Goal: Task Accomplishment & Management: Use online tool/utility

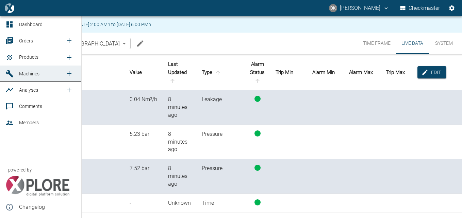
click at [24, 40] on span "Orders" at bounding box center [26, 40] width 14 height 5
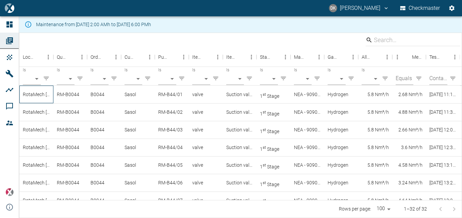
click at [39, 94] on div "RotaMech [GEOGRAPHIC_DATA]" at bounding box center [36, 95] width 34 height 18
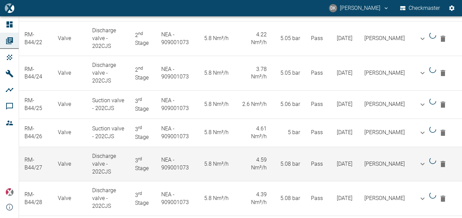
scroll to position [904, 0]
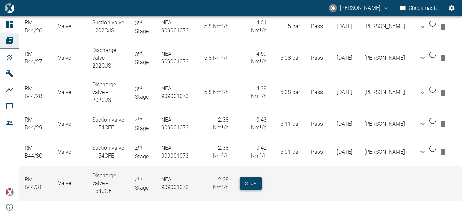
click at [252, 182] on button "Stop" at bounding box center [250, 183] width 22 height 13
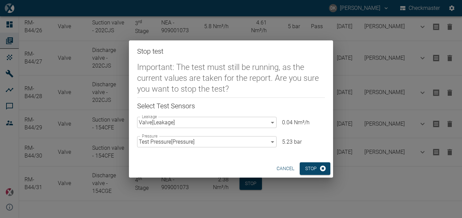
click at [306, 167] on button "Stop" at bounding box center [314, 168] width 31 height 13
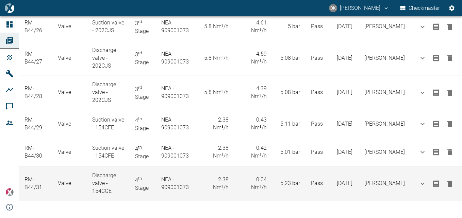
click at [447, 185] on icon "button" at bounding box center [449, 184] width 5 height 6
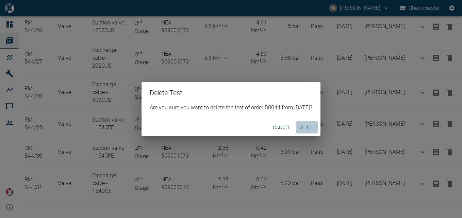
click at [311, 128] on button "Delete" at bounding box center [307, 127] width 22 height 13
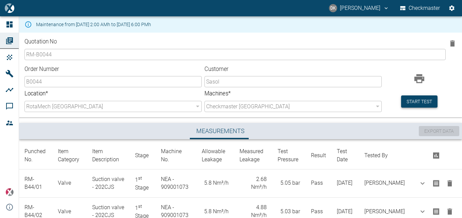
click at [424, 98] on button "Start test" at bounding box center [419, 102] width 36 height 13
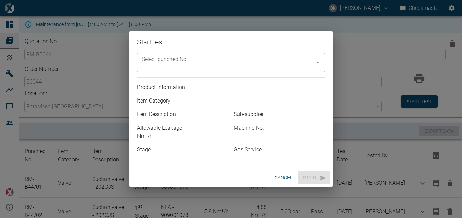
click at [262, 68] on input "Select punched No." at bounding box center [225, 62] width 171 height 13
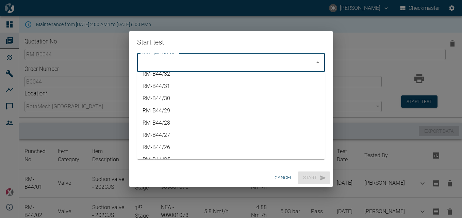
scroll to position [102, 0]
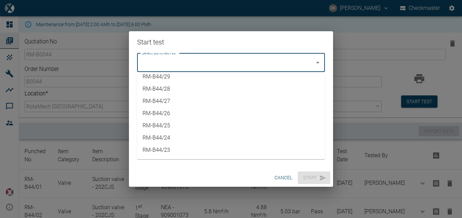
click at [170, 146] on li "RM-B44/23" at bounding box center [231, 150] width 188 height 12
type input "RM-B44/23"
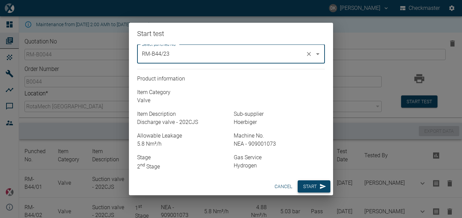
click at [309, 183] on button "Start" at bounding box center [313, 187] width 33 height 13
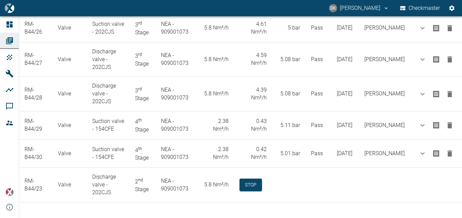
scroll to position [904, 0]
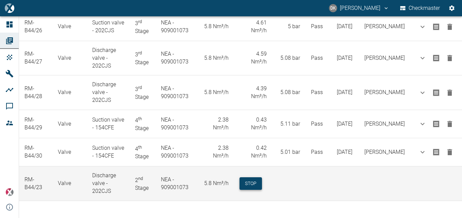
click at [257, 181] on button "Stop" at bounding box center [250, 183] width 22 height 13
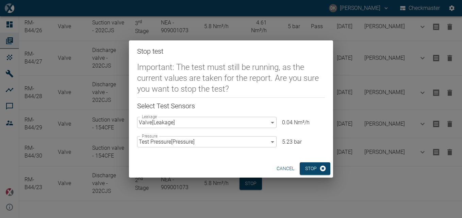
click at [280, 168] on button "cancel" at bounding box center [285, 168] width 23 height 13
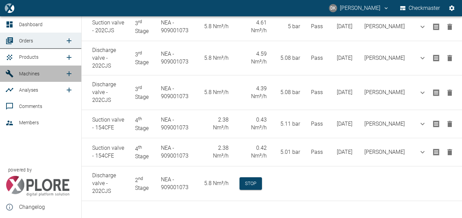
drag, startPoint x: 33, startPoint y: 73, endPoint x: 42, endPoint y: 76, distance: 9.3
click at [33, 73] on span "Machines" at bounding box center [29, 73] width 20 height 5
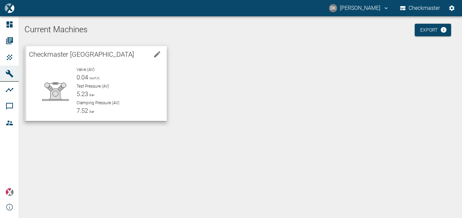
click at [125, 85] on p "Test Pressure (AV)" at bounding box center [118, 86] width 85 height 6
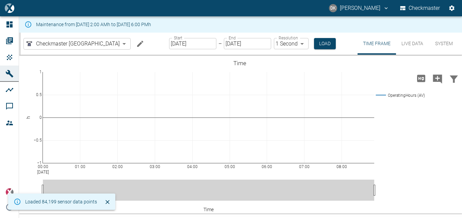
click at [400, 46] on button "Live Data" at bounding box center [412, 44] width 33 height 22
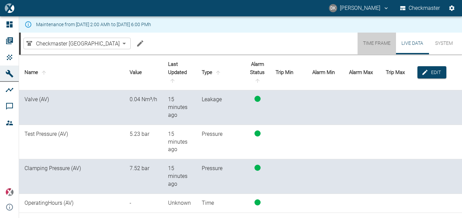
click at [381, 46] on button "Time Frame" at bounding box center [376, 44] width 38 height 22
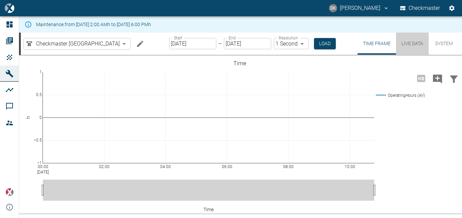
click at [414, 44] on button "Live Data" at bounding box center [412, 44] width 33 height 22
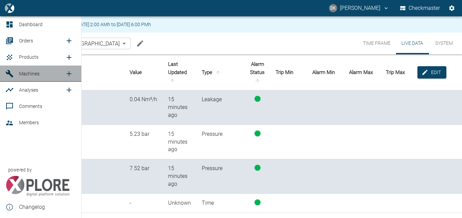
click at [31, 78] on link "Machines" at bounding box center [40, 74] width 81 height 16
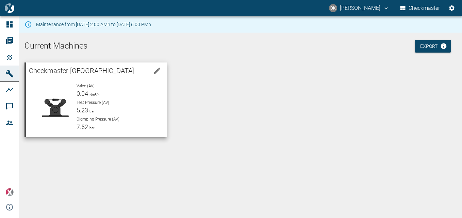
click at [100, 73] on span "Checkmaster [GEOGRAPHIC_DATA]" at bounding box center [81, 71] width 105 height 8
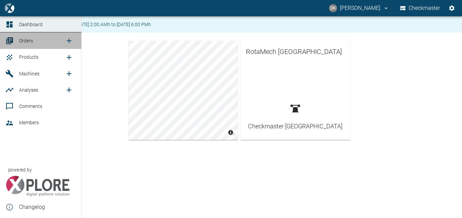
click at [24, 38] on span "Orders" at bounding box center [26, 40] width 14 height 5
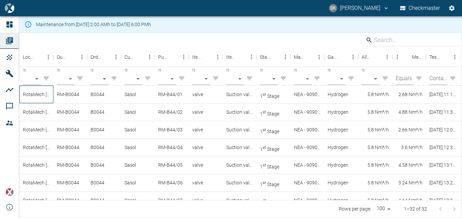
click at [38, 93] on div "RotaMech [GEOGRAPHIC_DATA]" at bounding box center [36, 95] width 34 height 18
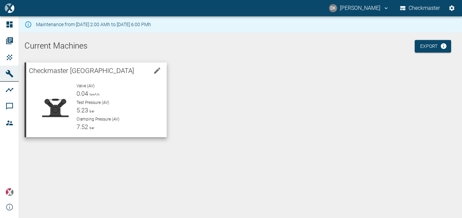
click at [90, 93] on span "Nm³/h" at bounding box center [93, 95] width 11 height 4
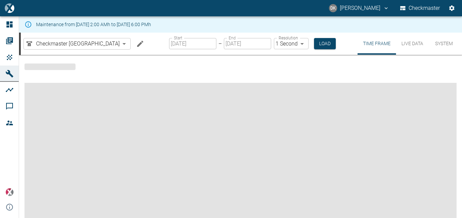
click at [401, 42] on button "Live Data" at bounding box center [412, 44] width 33 height 22
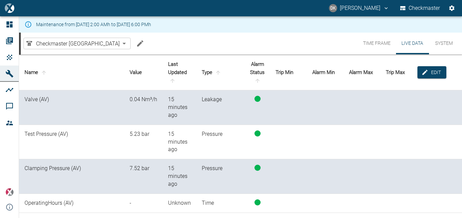
click at [403, 160] on td at bounding box center [398, 176] width 37 height 35
click at [450, 40] on button "System" at bounding box center [443, 44] width 31 height 22
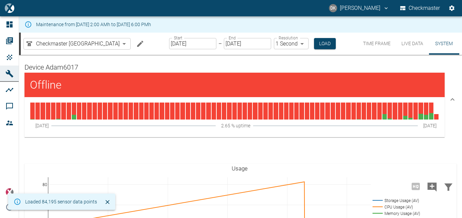
click at [91, 87] on h4 "Offline" at bounding box center [115, 85] width 170 height 14
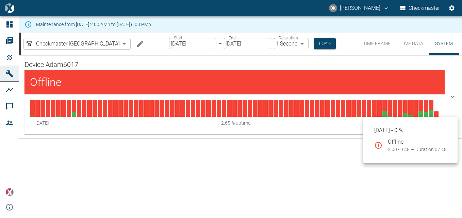
click at [435, 116] on div at bounding box center [436, 108] width 4 height 17
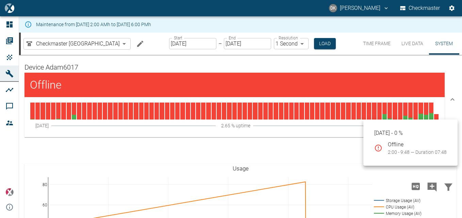
click at [434, 118] on div at bounding box center [436, 111] width 4 height 17
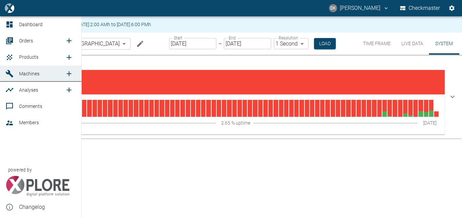
click at [39, 40] on span "Orders" at bounding box center [42, 41] width 46 height 8
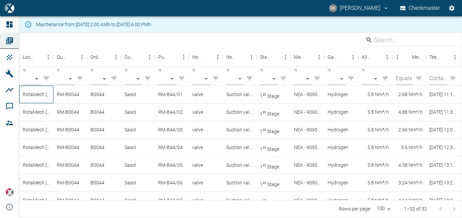
click at [28, 95] on div "RotaMech [GEOGRAPHIC_DATA]" at bounding box center [36, 95] width 34 height 18
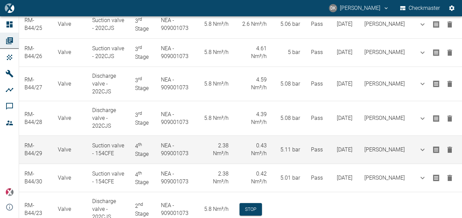
scroll to position [904, 0]
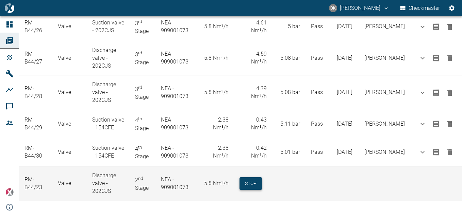
click at [256, 182] on button "Stop" at bounding box center [250, 183] width 22 height 13
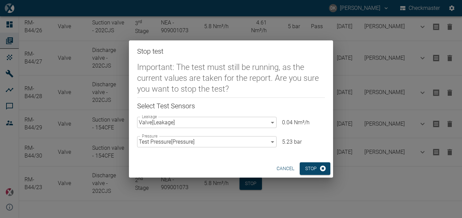
click at [291, 123] on p "0.04 Nm³/h" at bounding box center [303, 123] width 43 height 8
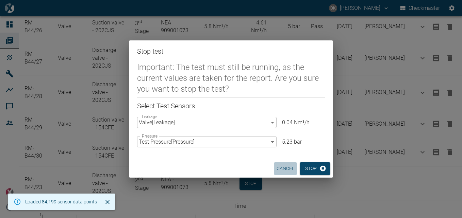
click at [284, 168] on button "cancel" at bounding box center [285, 168] width 23 height 13
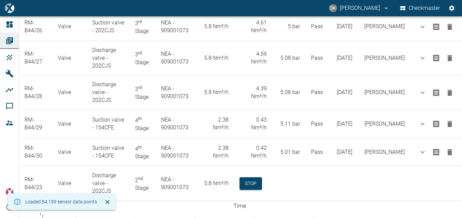
click at [249, 183] on div "Stop test Important: The test must still be running, as the current values are …" at bounding box center [231, 109] width 462 height 218
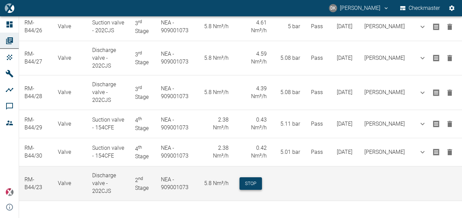
click at [255, 184] on button "Stop" at bounding box center [250, 183] width 22 height 13
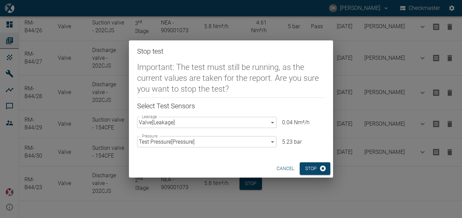
click at [274, 123] on body "DK Donovan Kennelly Checkmaster Dashboard Orders Products Machines Analyses Com…" at bounding box center [231, 109] width 462 height 218
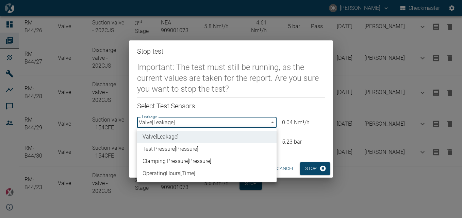
click at [215, 147] on li "Test Pressure [ Pressure ]" at bounding box center [206, 149] width 139 height 12
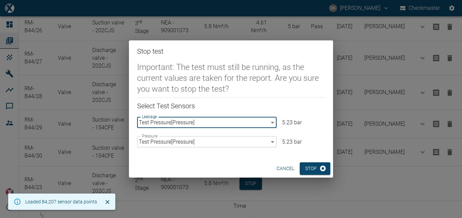
click at [268, 122] on body "DK Donovan Kennelly Checkmaster Dashboard Orders Products Machines Analyses Com…" at bounding box center [231, 109] width 462 height 218
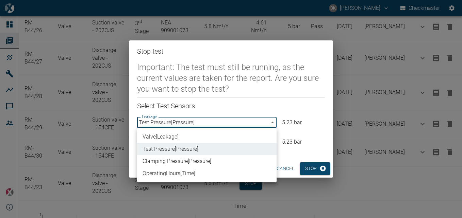
click at [223, 136] on li "Valve [ Leakage ]" at bounding box center [206, 137] width 139 height 12
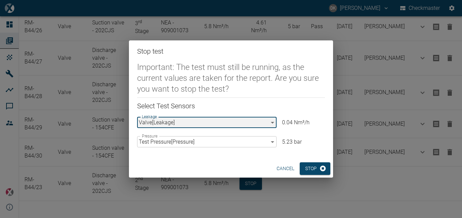
type input "bdcbf636-536a-4a08-8bc8-9bbf7889c20f"
click at [280, 167] on button "cancel" at bounding box center [285, 168] width 23 height 13
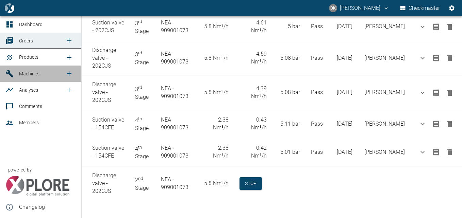
click at [26, 77] on span "Machines" at bounding box center [42, 74] width 46 height 8
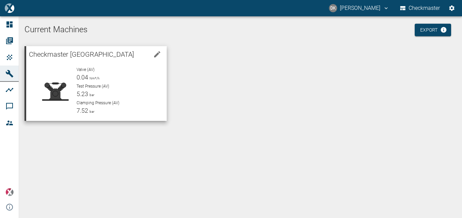
click at [114, 89] on p "Test Pressure (AV)" at bounding box center [118, 86] width 85 height 6
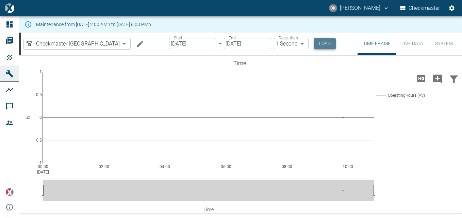
click at [323, 47] on button "Load" at bounding box center [325, 43] width 22 height 11
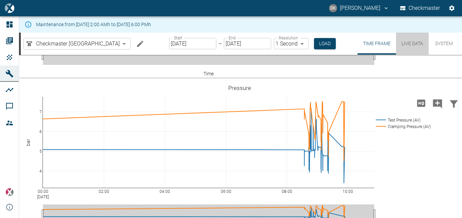
click at [413, 47] on button "Live Data" at bounding box center [412, 44] width 33 height 22
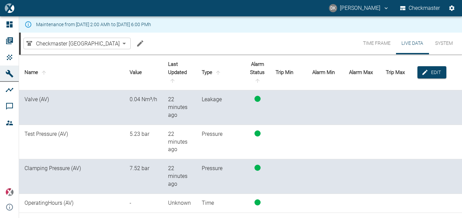
click at [440, 42] on button "System" at bounding box center [443, 44] width 31 height 22
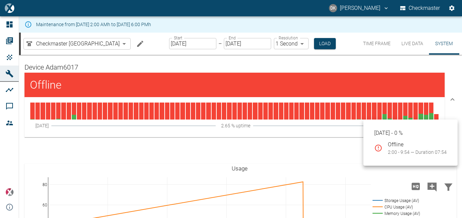
click at [436, 119] on div at bounding box center [436, 111] width 4 height 17
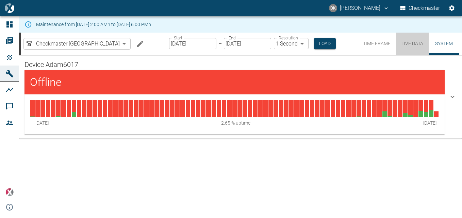
click at [408, 40] on button "Live Data" at bounding box center [412, 44] width 33 height 22
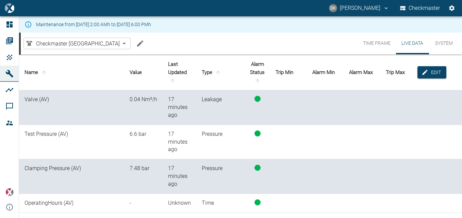
click at [362, 105] on td at bounding box center [361, 107] width 37 height 35
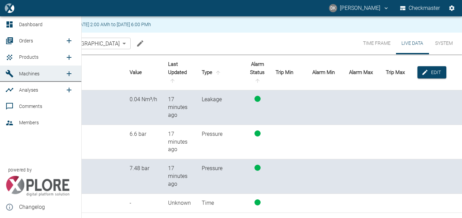
drag, startPoint x: 25, startPoint y: 72, endPoint x: 34, endPoint y: 75, distance: 9.5
click at [25, 72] on span "Machines" at bounding box center [29, 73] width 20 height 5
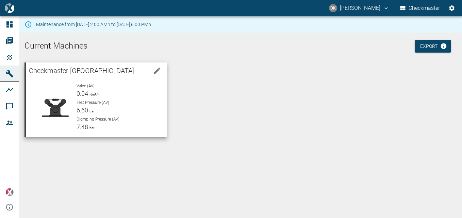
click at [121, 110] on div "Test Pressure (AV) 6.60 bar" at bounding box center [118, 107] width 85 height 15
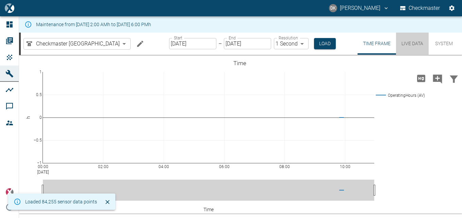
click at [413, 48] on button "Live Data" at bounding box center [412, 44] width 33 height 22
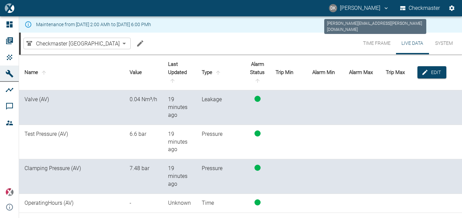
click at [388, 10] on icon "donovan.kennelly@rotamech.co.za" at bounding box center [386, 8] width 6 height 6
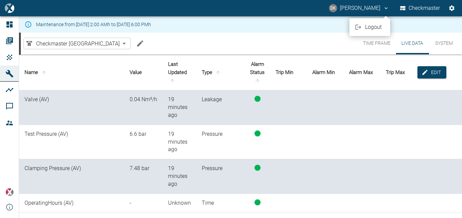
click at [388, 10] on div at bounding box center [231, 109] width 462 height 218
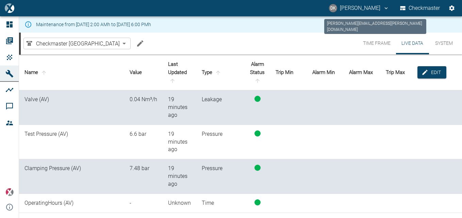
click at [388, 10] on icon "donovan.kennelly@rotamech.co.za" at bounding box center [386, 8] width 6 height 6
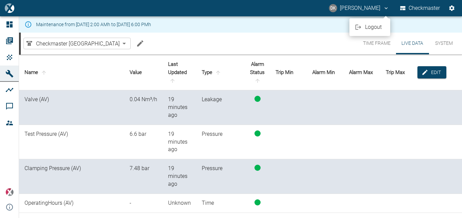
click at [343, 84] on div at bounding box center [231, 109] width 462 height 218
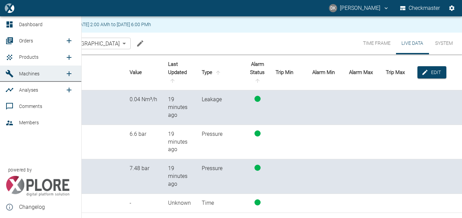
click at [34, 74] on span "Machines" at bounding box center [29, 73] width 20 height 5
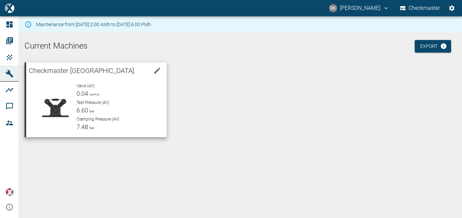
click at [111, 115] on div "Test Pressure (AV) 6.60 bar" at bounding box center [118, 107] width 85 height 15
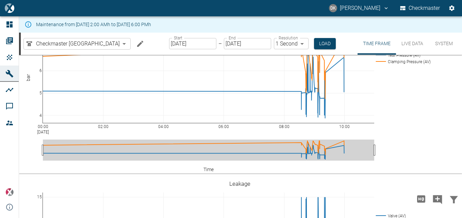
scroll to position [170, 0]
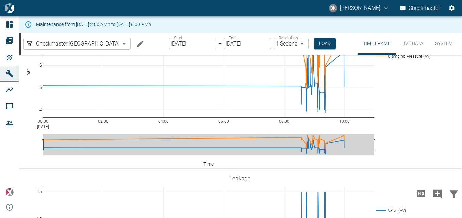
click at [408, 39] on button "Live Data" at bounding box center [412, 44] width 33 height 22
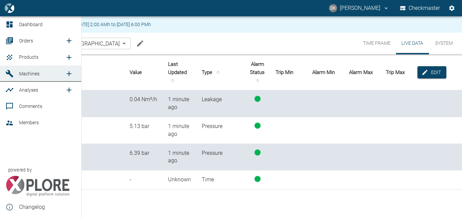
click at [33, 41] on span "Orders" at bounding box center [42, 41] width 46 height 8
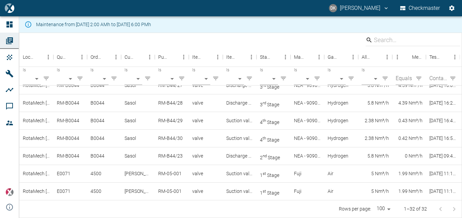
scroll to position [339, 0]
click at [33, 155] on div "RotaMech [GEOGRAPHIC_DATA]" at bounding box center [36, 156] width 34 height 18
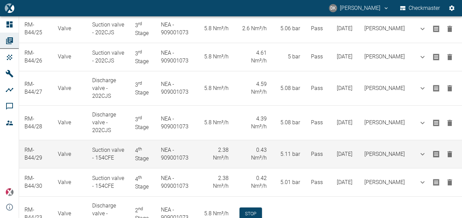
scroll to position [904, 0]
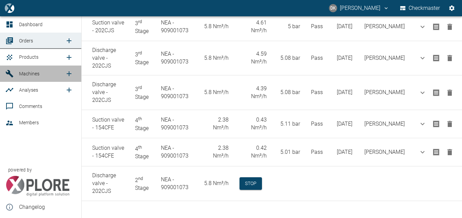
drag, startPoint x: 25, startPoint y: 77, endPoint x: 30, endPoint y: 79, distance: 4.9
click at [25, 77] on span "Machines" at bounding box center [42, 74] width 46 height 8
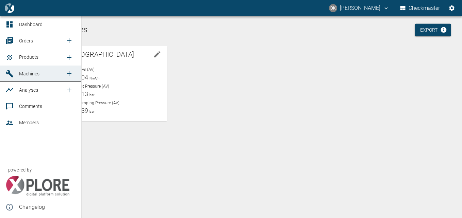
scroll to position [16, 0]
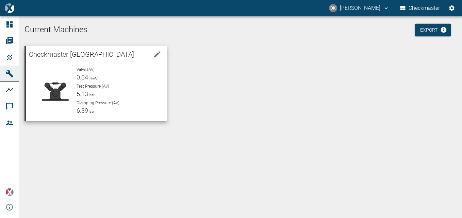
click at [94, 99] on div "Valve (AV) 0.04 Nm³/h Test Pressure (AV) 5.13 bar Clamping Pressure (AV) 6.39 b…" at bounding box center [116, 88] width 90 height 54
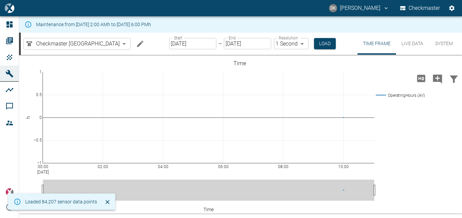
click at [447, 48] on button "System" at bounding box center [443, 44] width 31 height 22
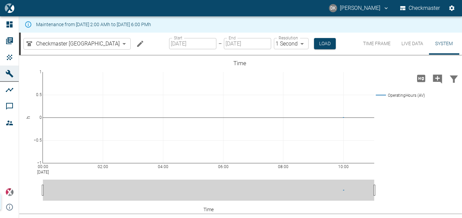
click at [445, 44] on button "System" at bounding box center [443, 44] width 31 height 22
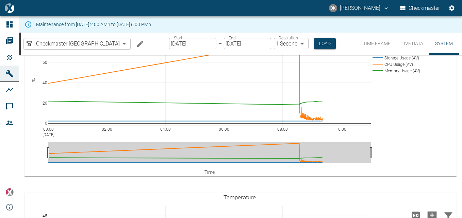
scroll to position [136, 0]
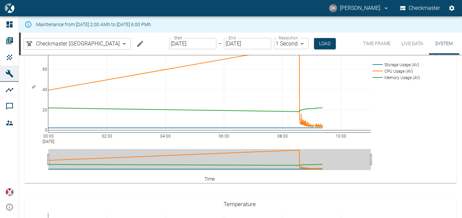
click at [317, 50] on div "Start 08/14/2025 Start – End 08/14/2025 End Resolution 1 Second 1sec Resolution…" at bounding box center [252, 44] width 167 height 22
click at [315, 39] on button "Load" at bounding box center [325, 43] width 22 height 11
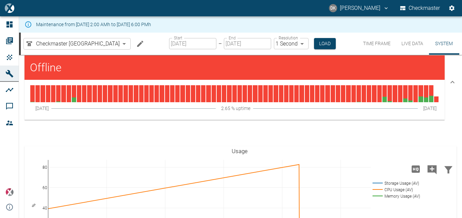
scroll to position [12, 0]
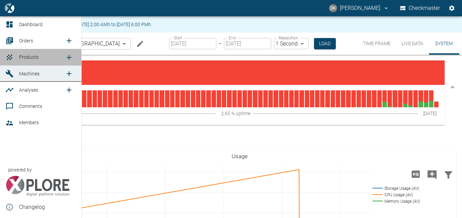
click at [36, 56] on span "Products" at bounding box center [28, 56] width 19 height 5
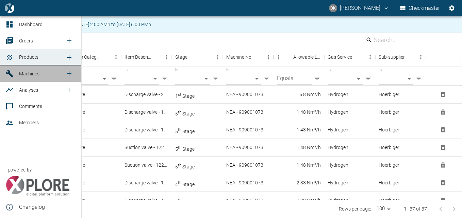
click at [36, 76] on span "Machines" at bounding box center [29, 73] width 20 height 5
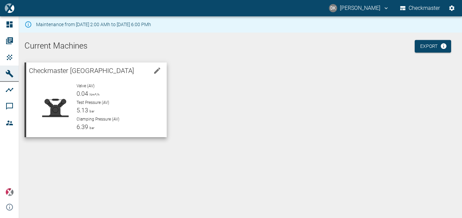
drag, startPoint x: 128, startPoint y: 95, endPoint x: 134, endPoint y: 95, distance: 5.4
click at [129, 95] on div "Valve (AV) 0.04 Nm³/h" at bounding box center [118, 90] width 85 height 15
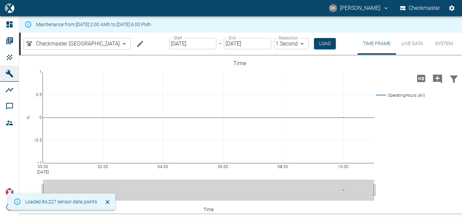
click at [410, 45] on button "Live Data" at bounding box center [412, 44] width 33 height 22
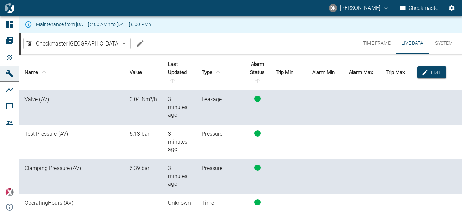
click at [381, 46] on button "Time Frame" at bounding box center [376, 44] width 38 height 22
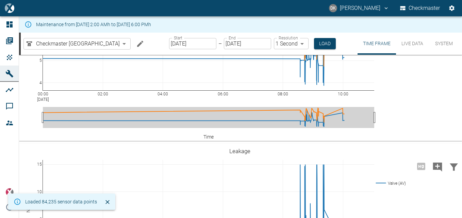
scroll to position [204, 0]
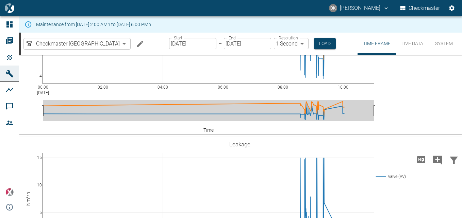
click at [413, 43] on button "Live Data" at bounding box center [412, 44] width 33 height 22
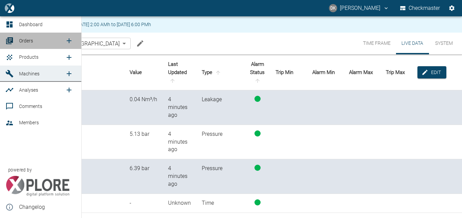
click at [32, 45] on link "Orders" at bounding box center [40, 41] width 81 height 16
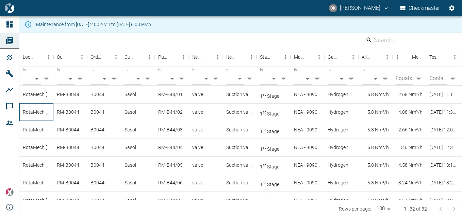
click at [33, 114] on div "RotaMech [GEOGRAPHIC_DATA]" at bounding box center [36, 112] width 34 height 18
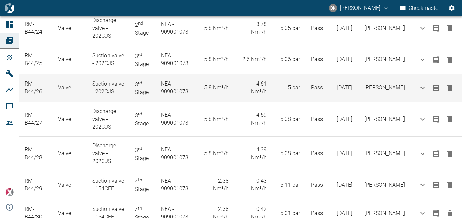
scroll to position [904, 0]
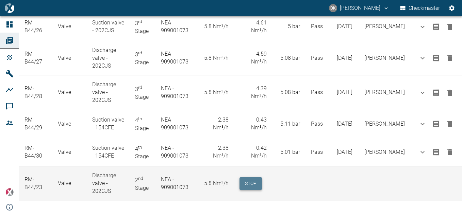
click at [246, 181] on button "Stop" at bounding box center [250, 183] width 22 height 13
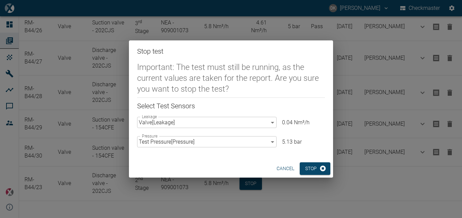
click at [281, 168] on button "cancel" at bounding box center [285, 168] width 23 height 13
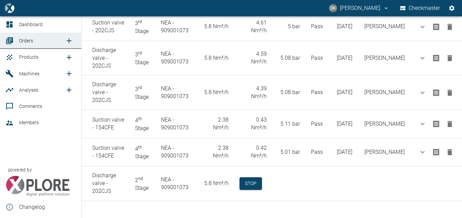
drag, startPoint x: 35, startPoint y: 71, endPoint x: 40, endPoint y: 72, distance: 5.2
click at [35, 71] on span "Machines" at bounding box center [29, 73] width 20 height 5
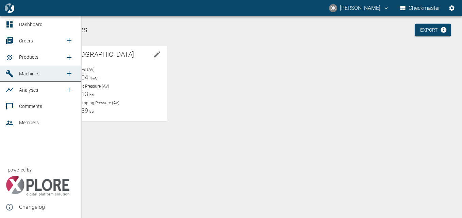
scroll to position [16, 0]
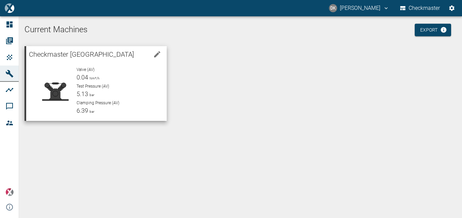
click at [95, 83] on p "Test Pressure (AV)" at bounding box center [118, 86] width 85 height 6
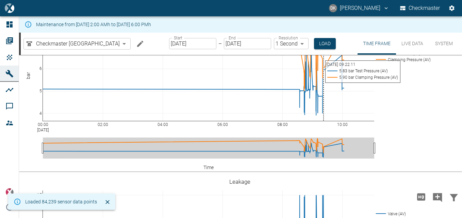
scroll to position [204, 0]
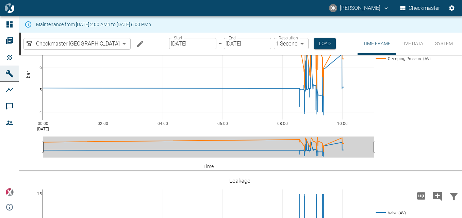
click at [413, 41] on button "Live Data" at bounding box center [412, 44] width 33 height 22
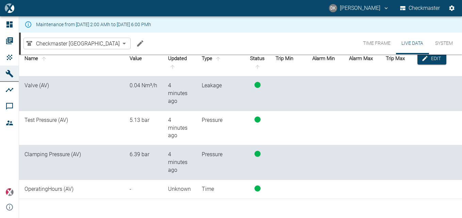
scroll to position [14, 0]
click at [143, 87] on div "0.04 Nm³/h" at bounding box center [144, 86] width 28 height 8
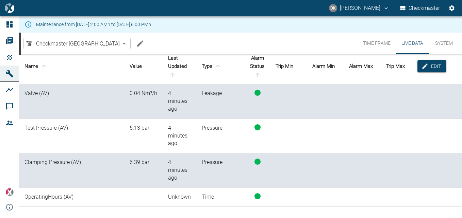
scroll to position [0, 0]
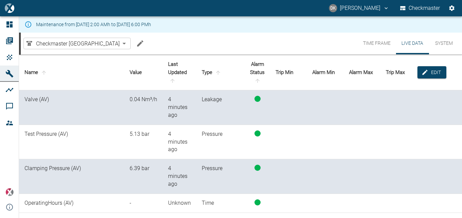
click at [447, 44] on button "System" at bounding box center [443, 44] width 31 height 22
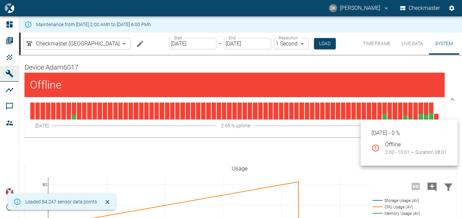
click at [436, 117] on div at bounding box center [436, 111] width 4 height 17
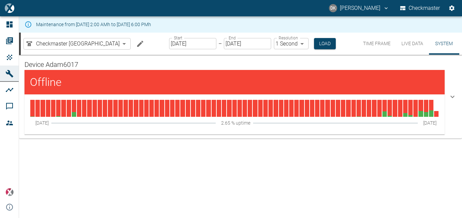
click at [122, 74] on div "Offline" at bounding box center [234, 82] width 420 height 24
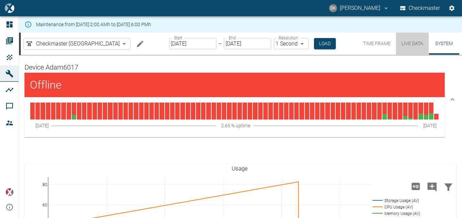
click at [405, 45] on button "Live Data" at bounding box center [412, 44] width 33 height 22
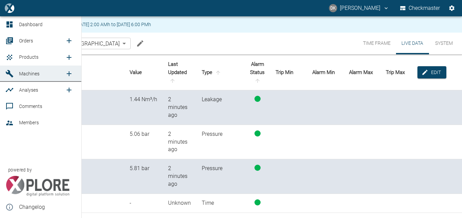
click at [27, 39] on span "Orders" at bounding box center [26, 40] width 14 height 5
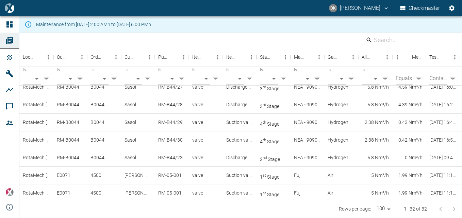
scroll to position [339, 0]
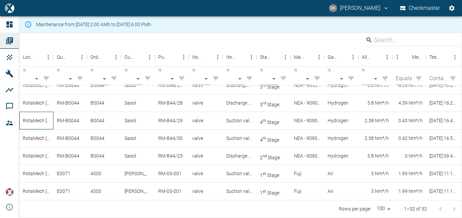
click at [36, 123] on div "RotaMech [GEOGRAPHIC_DATA]" at bounding box center [36, 121] width 34 height 18
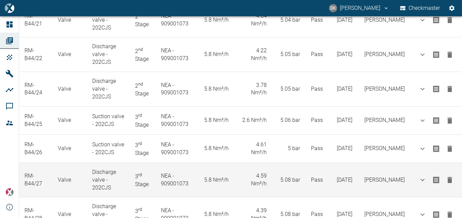
scroll to position [904, 0]
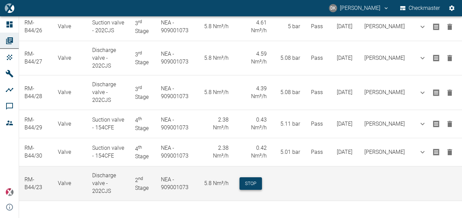
click at [251, 185] on button "Stop" at bounding box center [250, 183] width 22 height 13
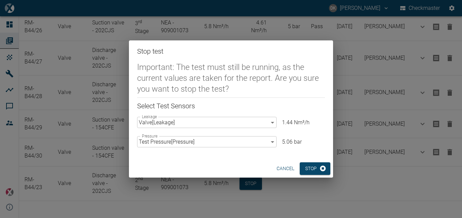
click at [289, 165] on button "cancel" at bounding box center [285, 168] width 23 height 13
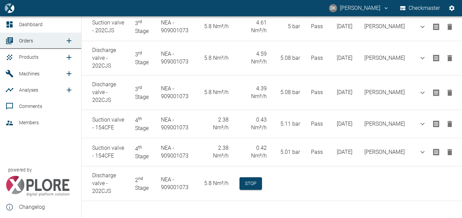
click at [35, 74] on span "Machines" at bounding box center [29, 73] width 20 height 5
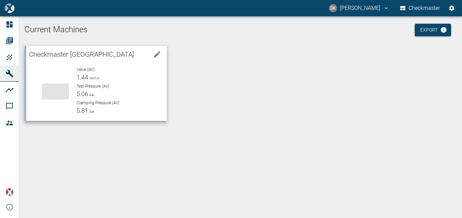
scroll to position [16, 0]
click at [111, 85] on p "Test Pressure (AV)" at bounding box center [118, 86] width 85 height 6
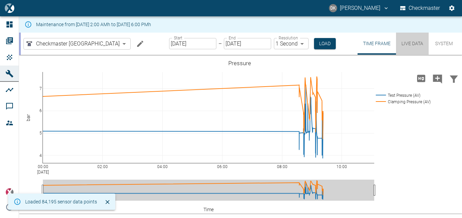
click at [415, 43] on button "Live Data" at bounding box center [412, 44] width 33 height 22
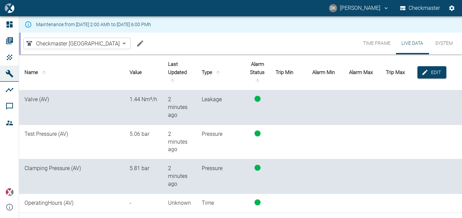
click at [29, 24] on icon at bounding box center [27, 24] width 7 height 7
click at [151, 23] on div "Maintenance from [DATE] 2:00 AMh to [DATE] 6:00 PMh" at bounding box center [93, 24] width 115 height 12
click at [440, 47] on button "System" at bounding box center [443, 44] width 31 height 22
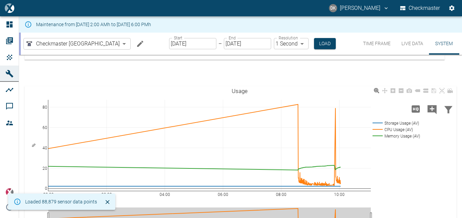
scroll to position [68, 0]
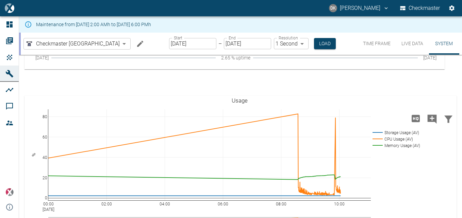
click at [410, 46] on button "Live Data" at bounding box center [412, 44] width 33 height 22
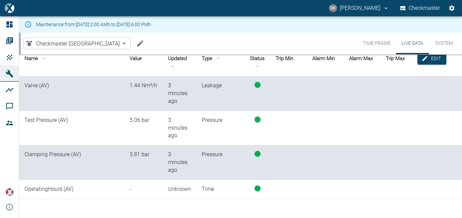
scroll to position [14, 0]
click at [442, 44] on button "System" at bounding box center [443, 44] width 31 height 22
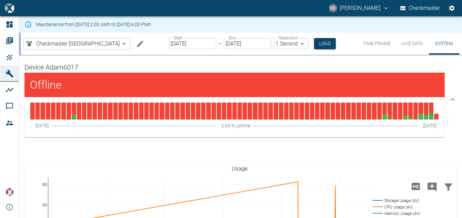
click at [411, 44] on button "Live Data" at bounding box center [412, 44] width 33 height 22
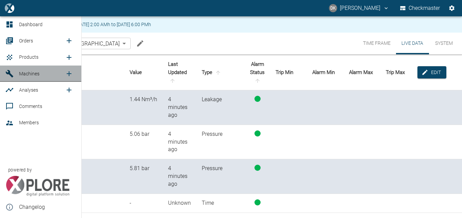
click at [30, 75] on span "Machines" at bounding box center [29, 73] width 20 height 5
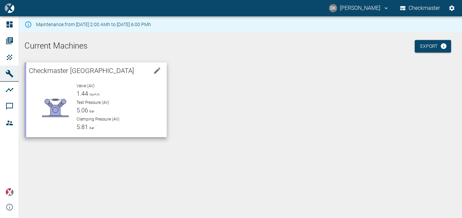
click at [107, 109] on div "Test Pressure (AV) 5.06 bar" at bounding box center [118, 107] width 85 height 15
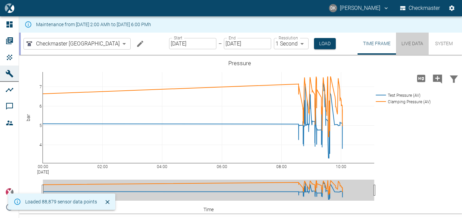
click at [409, 43] on button "Live Data" at bounding box center [412, 44] width 33 height 22
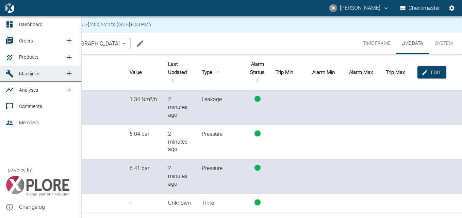
click at [10, 44] on icon at bounding box center [9, 40] width 7 height 7
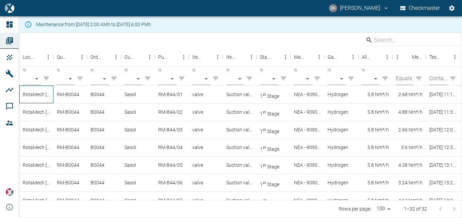
click at [41, 96] on div "RotaMech [GEOGRAPHIC_DATA]" at bounding box center [36, 95] width 34 height 18
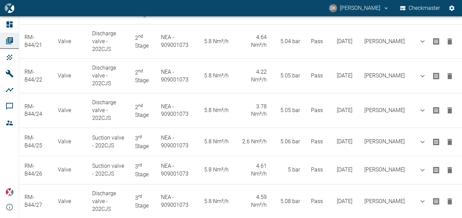
scroll to position [904, 0]
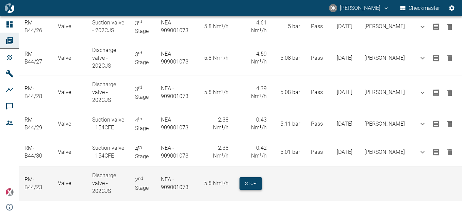
click at [259, 183] on button "Stop" at bounding box center [250, 183] width 22 height 13
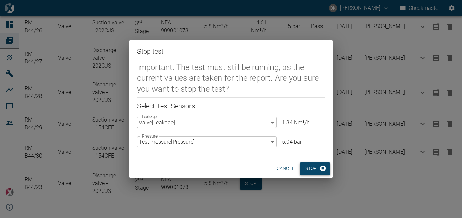
click at [313, 169] on button "Stop" at bounding box center [314, 168] width 31 height 13
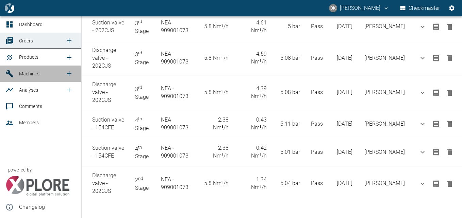
click at [28, 69] on link "Machines" at bounding box center [40, 74] width 81 height 16
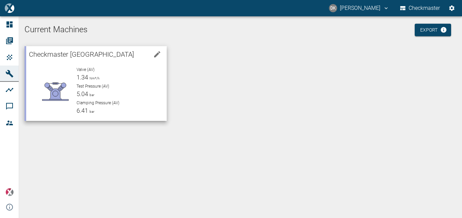
click at [136, 86] on p "Test Pressure (AV)" at bounding box center [118, 86] width 85 height 6
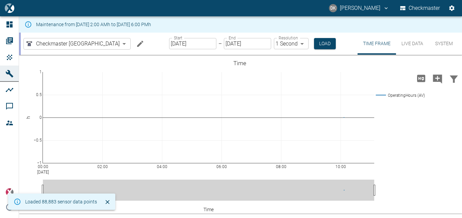
click at [402, 42] on button "Live Data" at bounding box center [412, 44] width 33 height 22
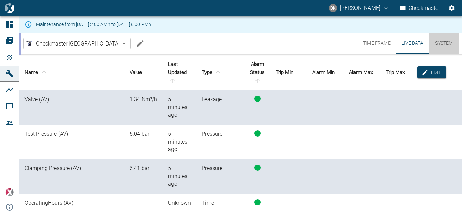
click at [438, 43] on button "System" at bounding box center [443, 44] width 31 height 22
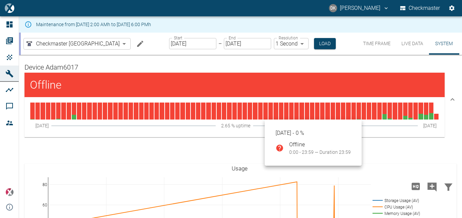
click at [263, 116] on div at bounding box center [265, 111] width 4 height 17
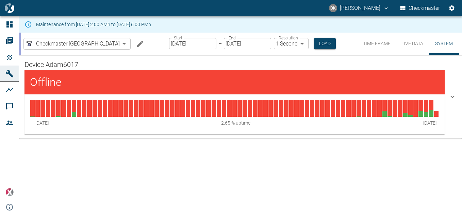
click at [441, 90] on div "Offline" at bounding box center [234, 82] width 420 height 24
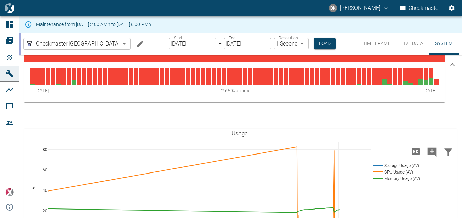
scroll to position [34, 0]
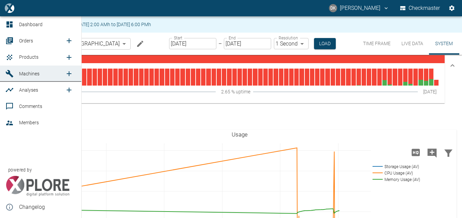
drag, startPoint x: 21, startPoint y: 75, endPoint x: 28, endPoint y: 80, distance: 8.1
click at [21, 75] on span "Machines" at bounding box center [29, 73] width 20 height 5
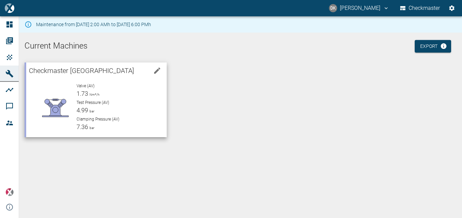
click at [136, 103] on p "Test Pressure (AV)" at bounding box center [118, 103] width 85 height 6
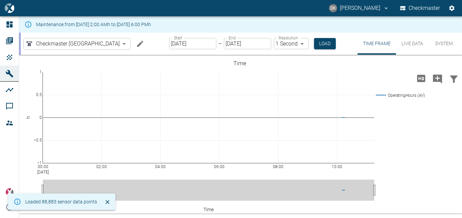
click at [414, 46] on button "Live Data" at bounding box center [412, 44] width 33 height 22
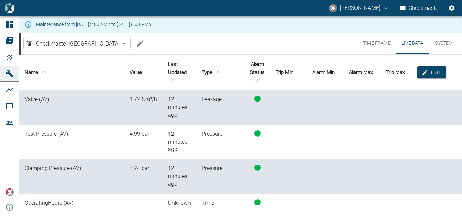
click at [388, 125] on td at bounding box center [398, 142] width 37 height 35
click at [449, 44] on button "System" at bounding box center [443, 44] width 31 height 22
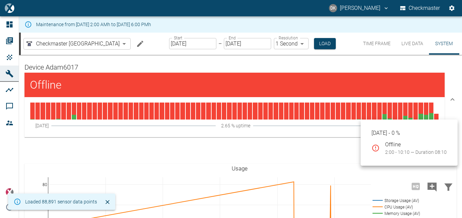
click at [434, 116] on div at bounding box center [436, 111] width 4 height 17
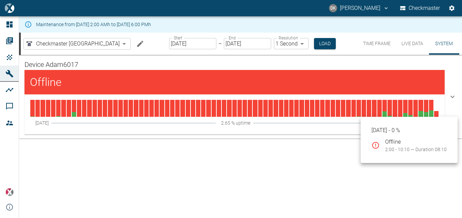
click at [438, 114] on div at bounding box center [436, 108] width 4 height 17
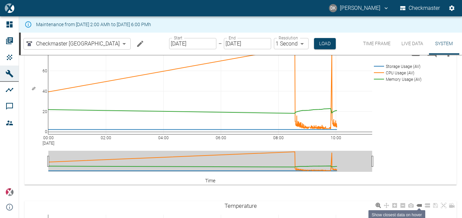
scroll to position [170, 0]
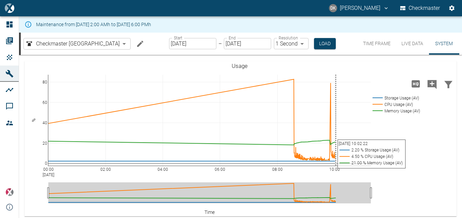
scroll to position [102, 0]
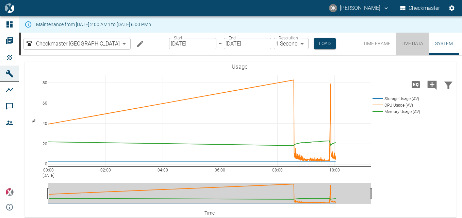
drag, startPoint x: 413, startPoint y: 44, endPoint x: 409, endPoint y: 58, distance: 14.5
click at [413, 44] on button "Live Data" at bounding box center [412, 44] width 33 height 22
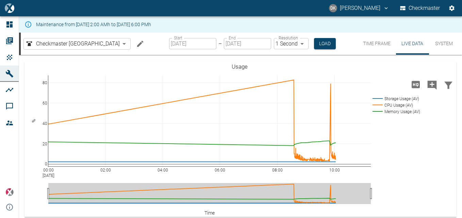
scroll to position [14, 0]
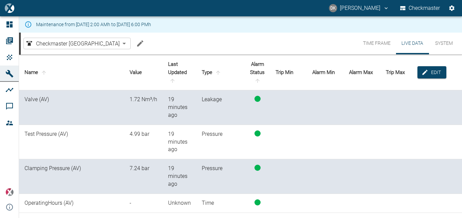
click at [82, 82] on th "Name" at bounding box center [71, 73] width 105 height 36
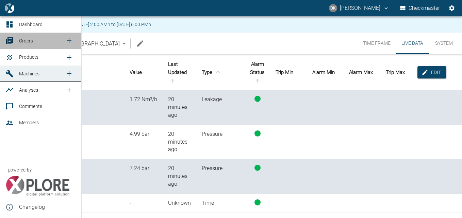
click at [23, 43] on span "Orders" at bounding box center [26, 40] width 14 height 5
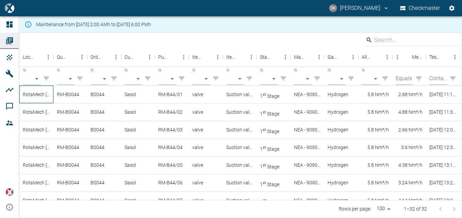
click at [40, 97] on div "RotaMech [GEOGRAPHIC_DATA]" at bounding box center [36, 95] width 34 height 18
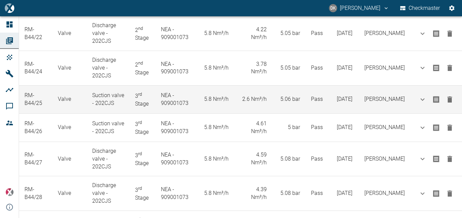
scroll to position [904, 0]
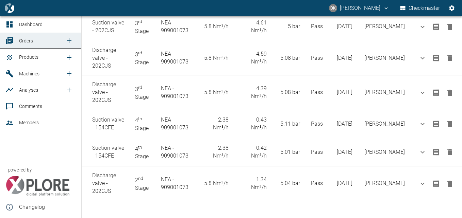
click at [33, 75] on span "Machines" at bounding box center [29, 73] width 20 height 5
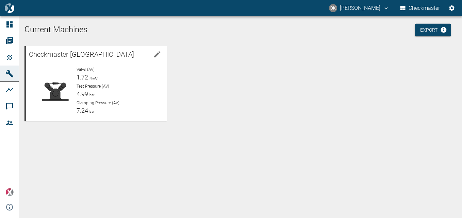
scroll to position [16, 0]
click at [116, 101] on span "Clamping Pressure (AV)" at bounding box center [97, 103] width 43 height 5
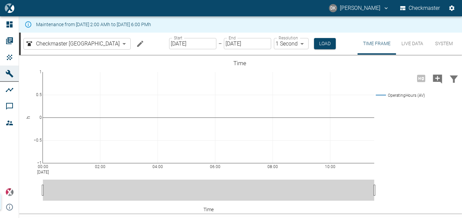
click at [410, 47] on button "Live Data" at bounding box center [412, 44] width 33 height 22
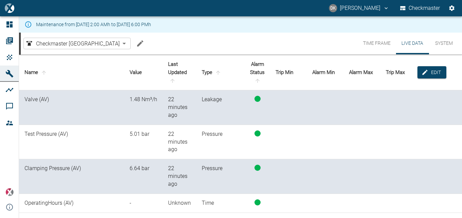
click at [448, 42] on button "System" at bounding box center [443, 44] width 31 height 22
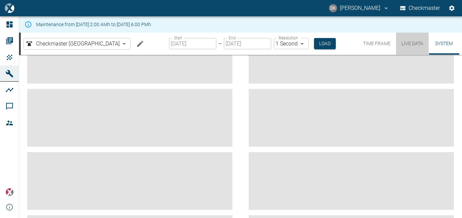
drag, startPoint x: 415, startPoint y: 44, endPoint x: 410, endPoint y: 48, distance: 5.8
click at [414, 44] on button "Live Data" at bounding box center [412, 44] width 33 height 22
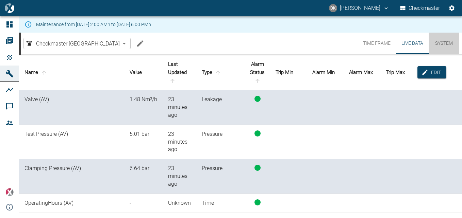
click at [445, 42] on button "System" at bounding box center [443, 44] width 31 height 22
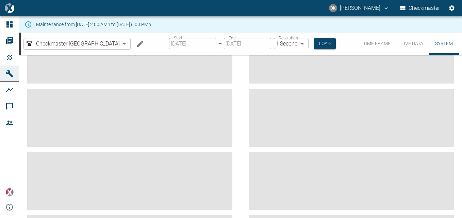
click at [416, 36] on button "Live Data" at bounding box center [412, 44] width 33 height 22
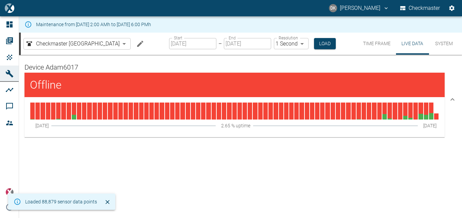
click at [415, 39] on button "Live Data" at bounding box center [412, 44] width 33 height 22
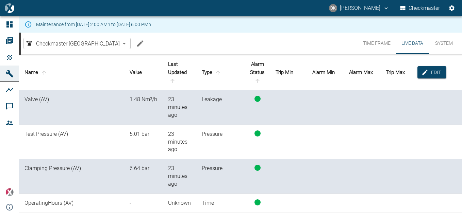
click at [386, 28] on div "Maintenance from [DATE] 2:00 AMh to [DATE] 6:00 PMh" at bounding box center [240, 24] width 443 height 16
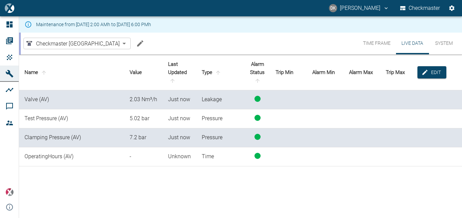
click at [57, 118] on td "Test Pressure (AV)" at bounding box center [71, 118] width 105 height 19
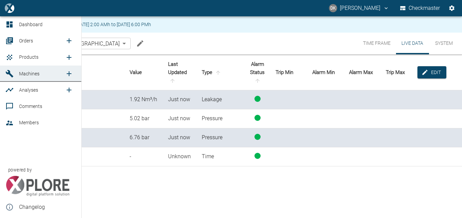
click at [16, 40] on link "Orders" at bounding box center [40, 41] width 81 height 16
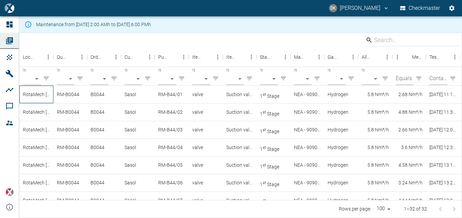
click at [32, 93] on div "RotaMech [GEOGRAPHIC_DATA]" at bounding box center [36, 95] width 34 height 18
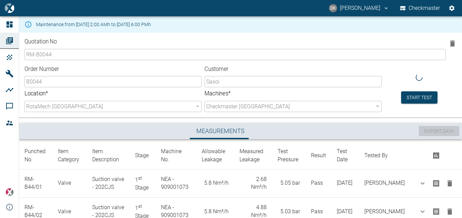
click at [413, 90] on div "Start test" at bounding box center [419, 89] width 36 height 30
click at [418, 103] on button "Start test" at bounding box center [419, 102] width 36 height 13
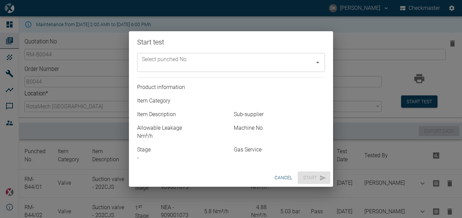
click at [256, 72] on div "Select punched No." at bounding box center [231, 62] width 188 height 19
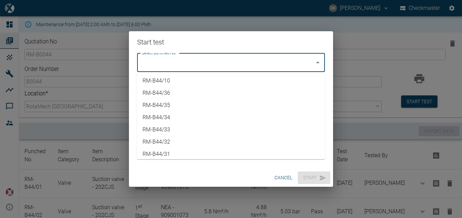
click at [167, 142] on li "RM-B44/32" at bounding box center [231, 142] width 188 height 12
type input "RM-B44/32"
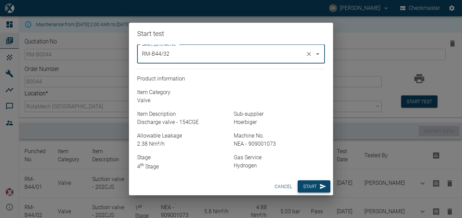
click at [320, 184] on icon "button" at bounding box center [322, 186] width 7 height 7
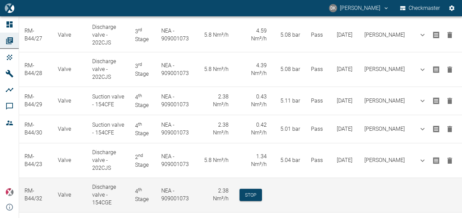
scroll to position [938, 0]
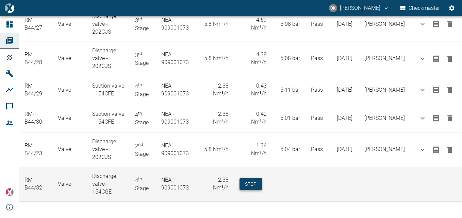
click at [253, 187] on button "Stop" at bounding box center [250, 184] width 22 height 13
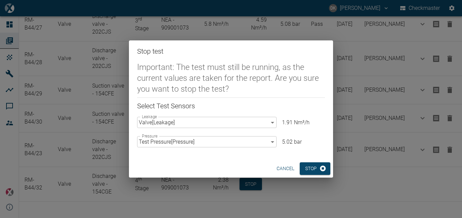
click at [310, 168] on button "Stop" at bounding box center [314, 168] width 31 height 13
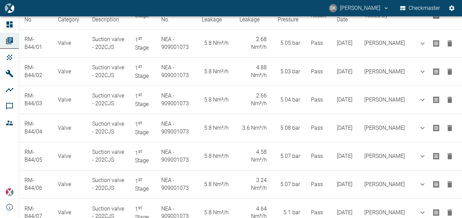
scroll to position [0, 0]
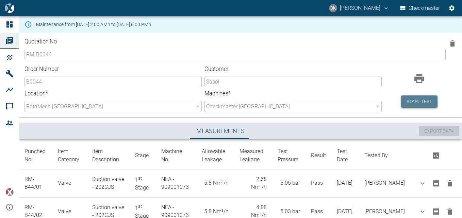
click at [413, 103] on button "Start test" at bounding box center [419, 102] width 36 height 13
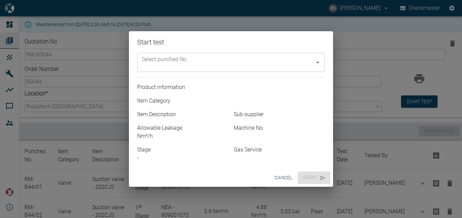
click at [199, 62] on input "Select punched No." at bounding box center [225, 62] width 171 height 13
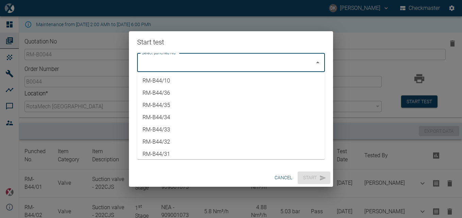
click at [171, 153] on li "RM-B44/31" at bounding box center [231, 154] width 188 height 12
type input "RM-B44/31"
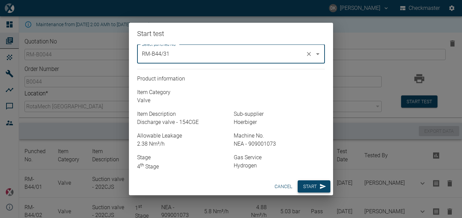
click at [307, 188] on button "Start" at bounding box center [313, 187] width 33 height 13
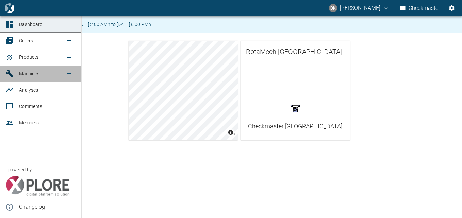
click at [29, 75] on span "Machines" at bounding box center [29, 73] width 20 height 5
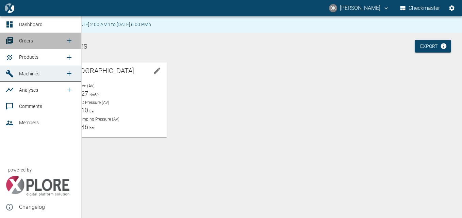
click at [42, 42] on span "Orders" at bounding box center [42, 41] width 46 height 8
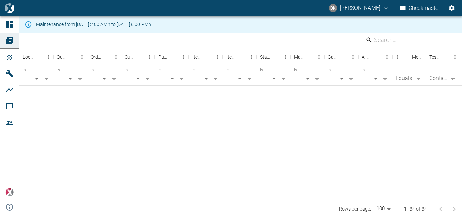
scroll to position [365, 0]
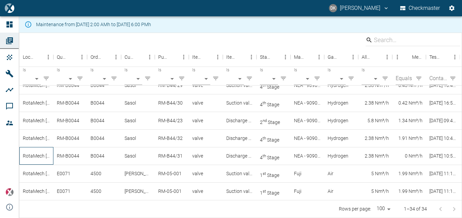
click at [28, 155] on div "RotaMech [GEOGRAPHIC_DATA]" at bounding box center [36, 156] width 34 height 18
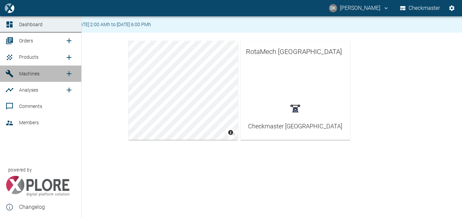
click at [31, 74] on span "Machines" at bounding box center [29, 73] width 20 height 5
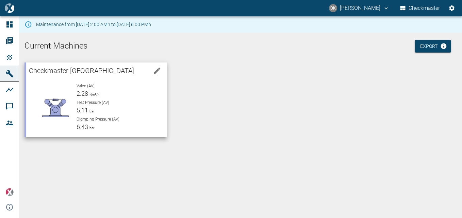
click at [130, 99] on div "Valve (AV) 2.28 Nm³/h Test Pressure (AV) 5.11 bar Clamping Pressure (AV) 6.43 b…" at bounding box center [116, 105] width 90 height 54
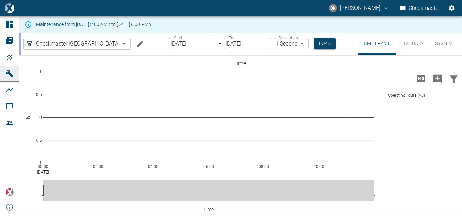
drag, startPoint x: 415, startPoint y: 45, endPoint x: 416, endPoint y: 52, distance: 6.5
click at [416, 45] on button "Live Data" at bounding box center [412, 44] width 33 height 22
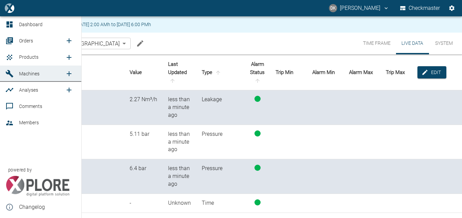
click at [37, 46] on link "Orders" at bounding box center [40, 41] width 81 height 16
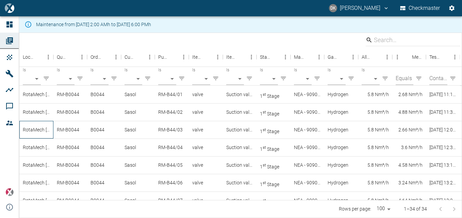
click at [30, 132] on div "RotaMech [GEOGRAPHIC_DATA]" at bounding box center [36, 130] width 34 height 18
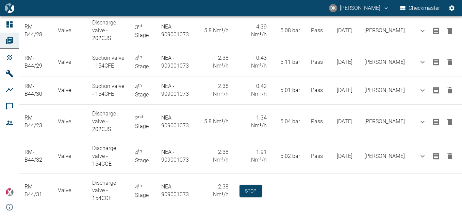
scroll to position [973, 0]
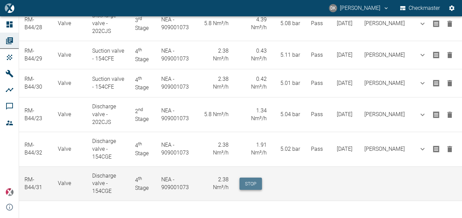
click at [255, 181] on button "Stop" at bounding box center [250, 184] width 22 height 13
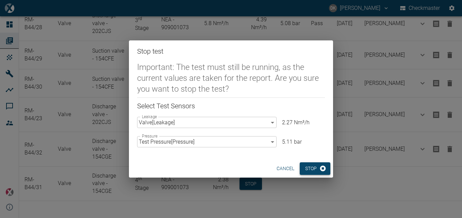
click at [314, 170] on button "Stop" at bounding box center [314, 168] width 31 height 13
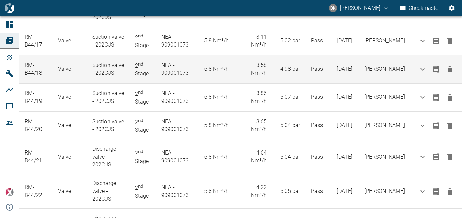
scroll to position [633, 0]
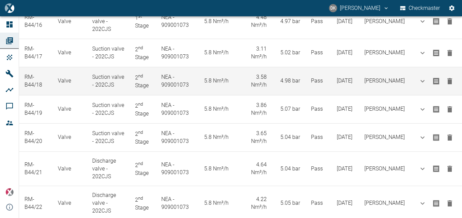
click at [433, 80] on icon "Print Label" at bounding box center [436, 81] width 6 height 7
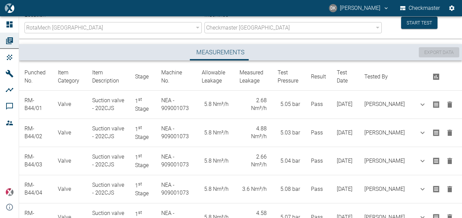
scroll to position [0, 0]
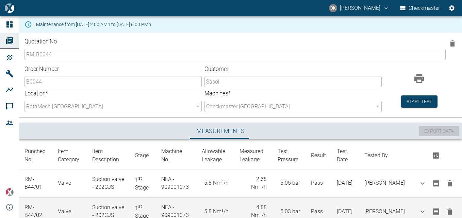
click at [208, 199] on td "5.8 Nm³/h" at bounding box center [215, 212] width 38 height 28
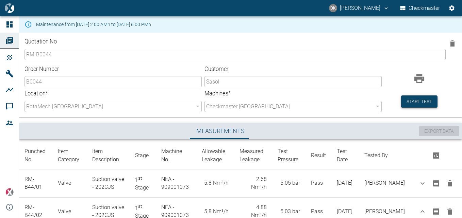
click at [420, 108] on button "Start test" at bounding box center [419, 102] width 36 height 13
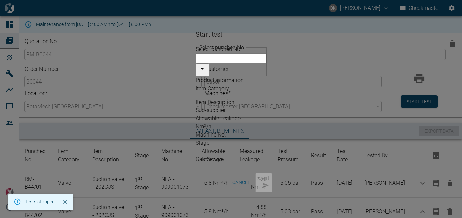
click at [249, 61] on input "Select punched No." at bounding box center [230, 58] width 71 height 10
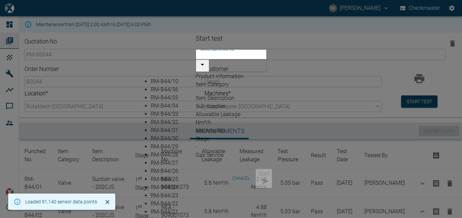
click at [166, 118] on li "RM-B44/33" at bounding box center [238, 114] width 174 height 8
type input "RM-B44/33"
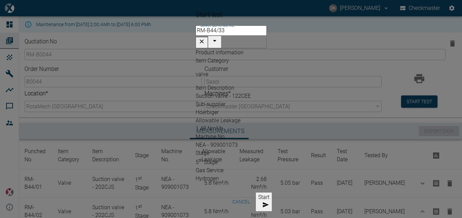
click at [272, 192] on button "Start" at bounding box center [263, 201] width 17 height 19
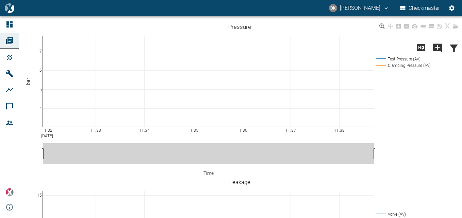
scroll to position [102, 0]
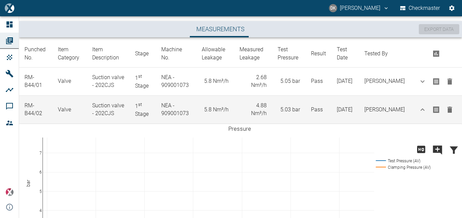
click at [422, 112] on icon "button" at bounding box center [422, 110] width 8 height 8
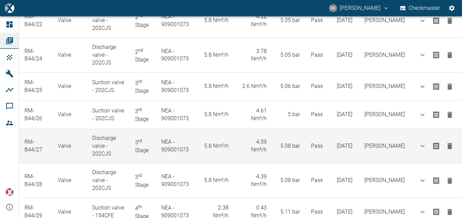
scroll to position [1001, 0]
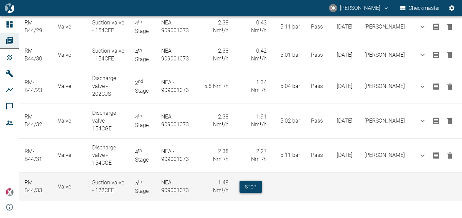
click at [257, 189] on button "Stop" at bounding box center [250, 187] width 22 height 13
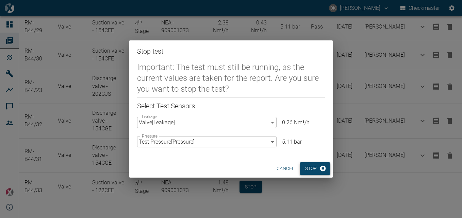
click at [311, 168] on button "Stop" at bounding box center [314, 168] width 31 height 13
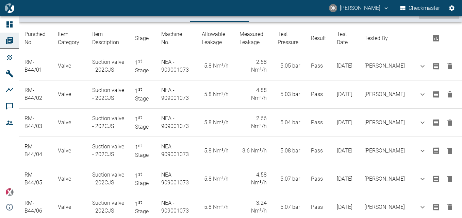
scroll to position [0, 0]
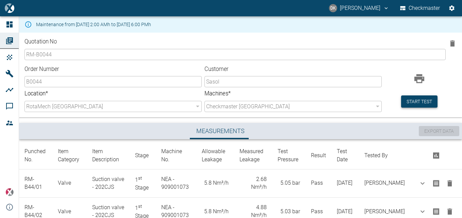
click at [423, 99] on button "Start test" at bounding box center [419, 102] width 36 height 13
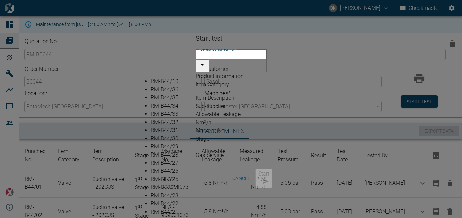
click at [267, 59] on input "Select punched No." at bounding box center [230, 54] width 71 height 10
click at [169, 110] on li "RM-B44/34" at bounding box center [238, 106] width 174 height 8
type input "RM-B44/34"
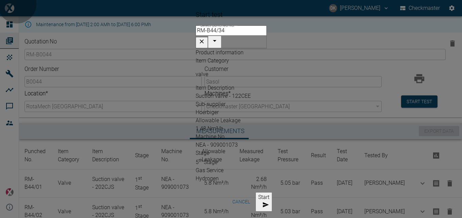
click at [272, 192] on button "Start" at bounding box center [263, 201] width 17 height 19
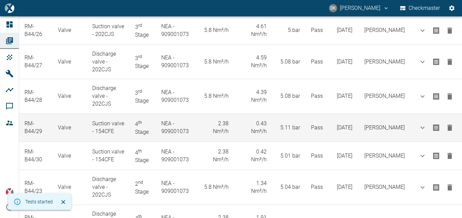
scroll to position [1029, 0]
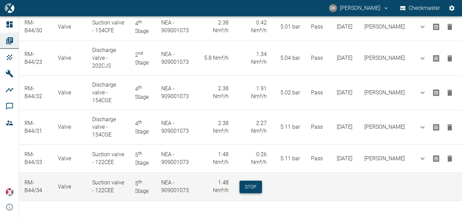
click at [250, 186] on button "Stop" at bounding box center [250, 187] width 22 height 13
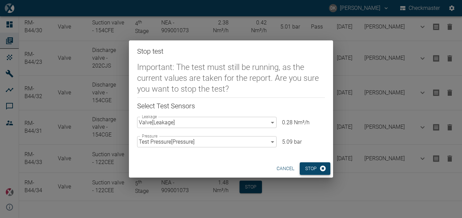
click at [309, 168] on button "Stop" at bounding box center [314, 168] width 31 height 13
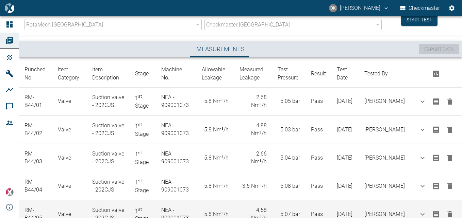
scroll to position [0, 0]
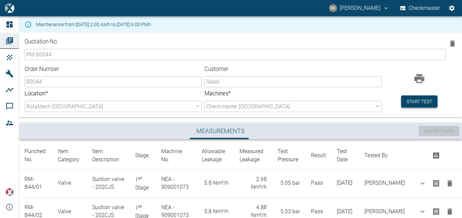
click at [424, 100] on button "Start test" at bounding box center [419, 102] width 36 height 13
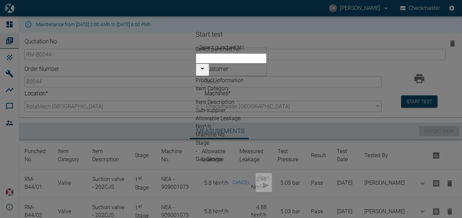
click at [267, 62] on input "Select punched No." at bounding box center [230, 58] width 71 height 10
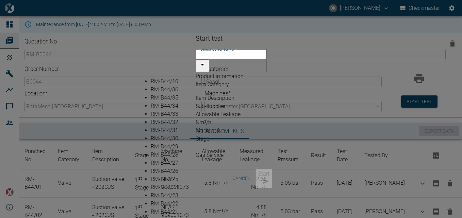
click at [172, 102] on li "RM-B44/35" at bounding box center [238, 98] width 174 height 8
type input "RM-B44/35"
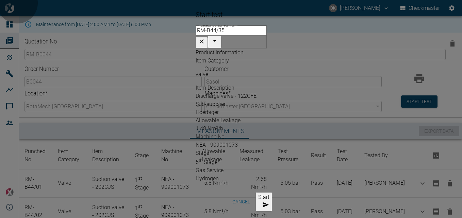
click at [272, 192] on button "Start" at bounding box center [263, 201] width 17 height 19
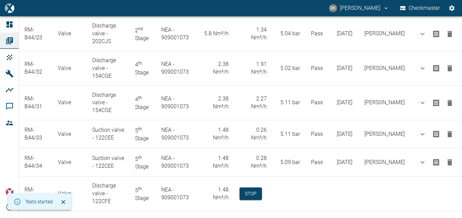
scroll to position [1064, 0]
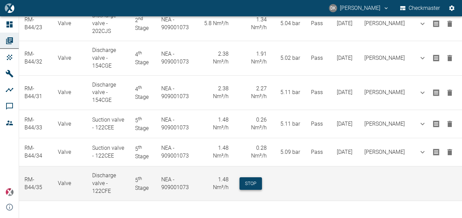
click at [256, 184] on button "Stop" at bounding box center [250, 183] width 22 height 13
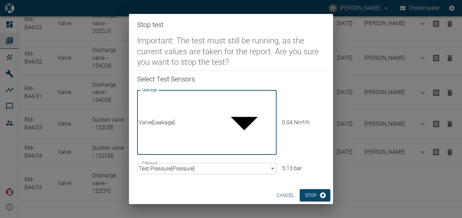
click at [272, 124] on body "[PERSON_NAME] Checkmaster Dashboard Orders Products Machines Analyses Comments …" at bounding box center [231, 109] width 462 height 218
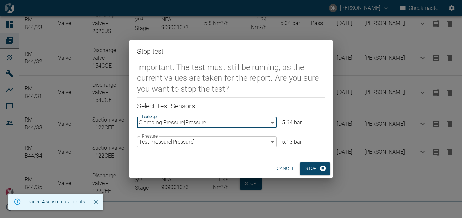
click at [273, 122] on body "[PERSON_NAME] Checkmaster Dashboard Orders Products Machines Analyses Comments …" at bounding box center [231, 109] width 462 height 218
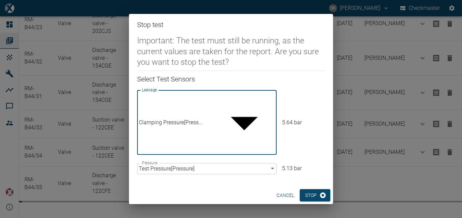
type input "bdcbf636-536a-4a08-8bc8-9bbf7889c20f"
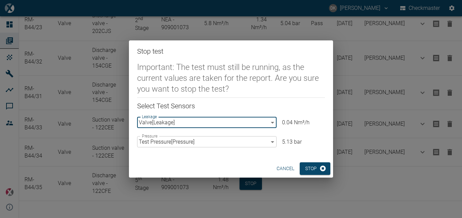
click at [282, 166] on button "cancel" at bounding box center [285, 168] width 23 height 13
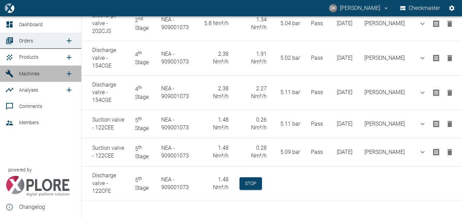
click at [26, 75] on span "Machines" at bounding box center [29, 73] width 20 height 5
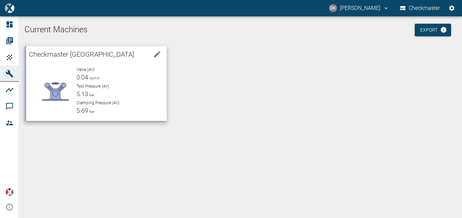
click at [117, 99] on div "Valve (AV) 0.04 Nm³/h Test Pressure (AV) 5.13 bar Clamping Pressure (AV) 5.69 b…" at bounding box center [116, 88] width 90 height 54
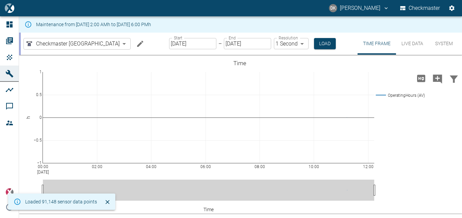
click at [411, 53] on button "Live Data" at bounding box center [412, 44] width 33 height 22
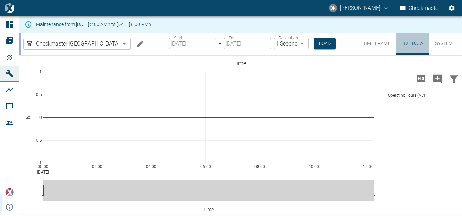
click at [413, 46] on button "Live Data" at bounding box center [412, 44] width 33 height 22
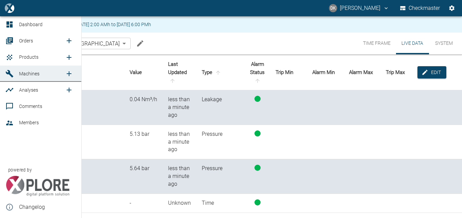
click at [30, 40] on span "Orders" at bounding box center [26, 40] width 14 height 5
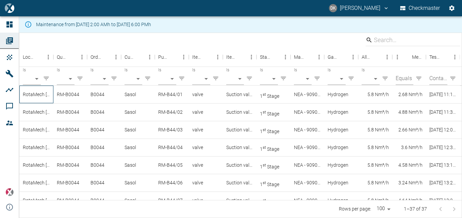
click at [35, 96] on div "RotaMech [GEOGRAPHIC_DATA]" at bounding box center [36, 95] width 34 height 18
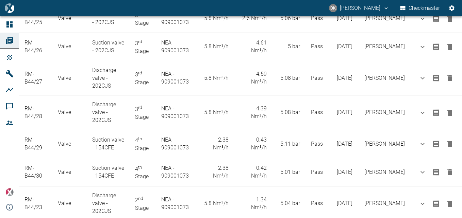
scroll to position [1064, 0]
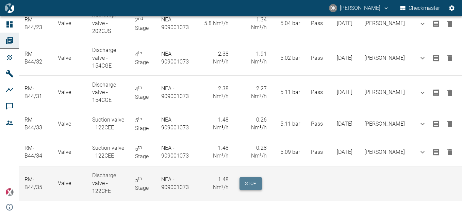
click at [255, 189] on button "Stop" at bounding box center [250, 183] width 22 height 13
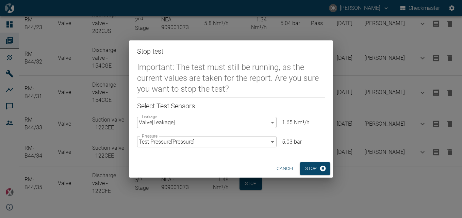
click at [283, 170] on button "cancel" at bounding box center [285, 168] width 23 height 13
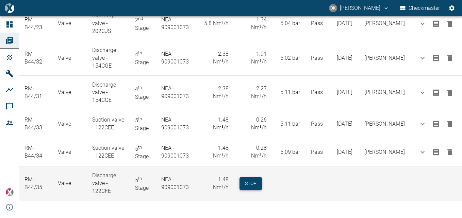
click at [257, 182] on button "Stop" at bounding box center [250, 183] width 22 height 13
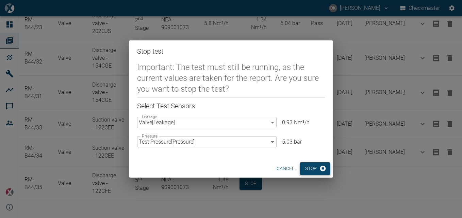
click at [315, 170] on button "Stop" at bounding box center [314, 168] width 31 height 13
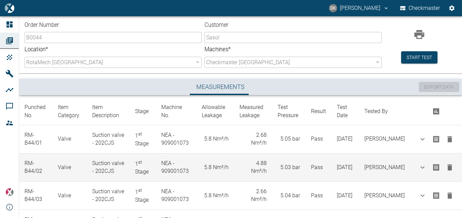
scroll to position [0, 0]
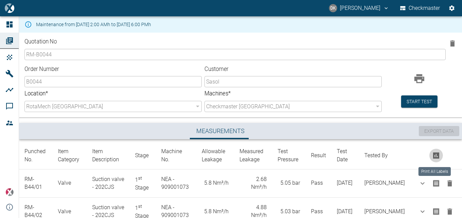
click at [435, 156] on icon "Print All Labels" at bounding box center [436, 156] width 8 height 8
